Goal: Information Seeking & Learning: Learn about a topic

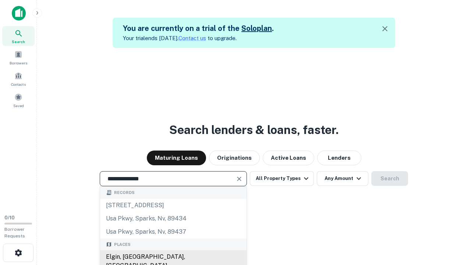
click at [173, 257] on div "Elgin, [GEOGRAPHIC_DATA], [GEOGRAPHIC_DATA]" at bounding box center [173, 261] width 146 height 22
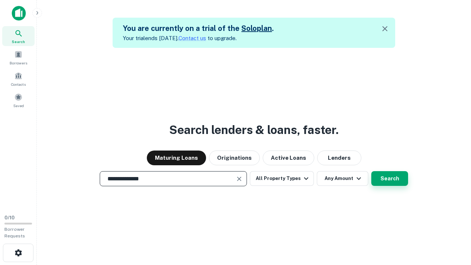
type input "**********"
click at [371, 171] on button "Search" at bounding box center [389, 178] width 37 height 15
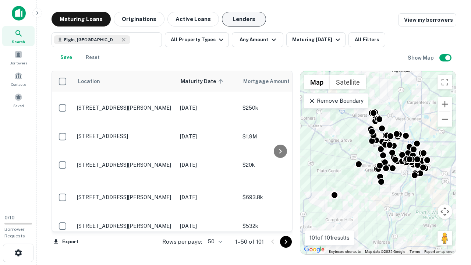
click at [244, 19] on button "Lenders" at bounding box center [244, 19] width 44 height 15
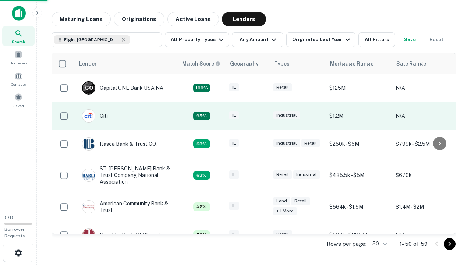
click at [261, 116] on div "IL" at bounding box center [247, 116] width 37 height 10
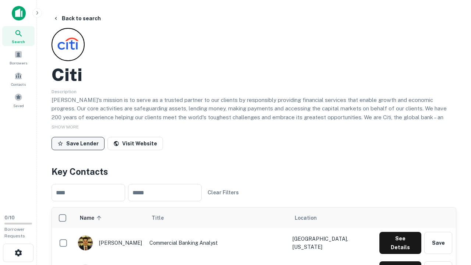
click at [78, 143] on button "Save Lender" at bounding box center [78, 143] width 53 height 13
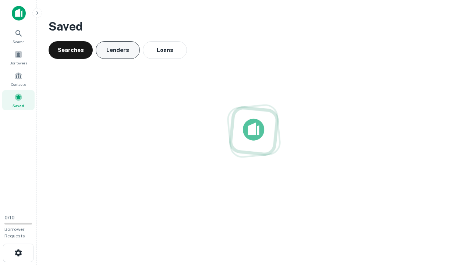
click at [118, 50] on button "Lenders" at bounding box center [118, 50] width 44 height 18
